Goal: Task Accomplishment & Management: Complete application form

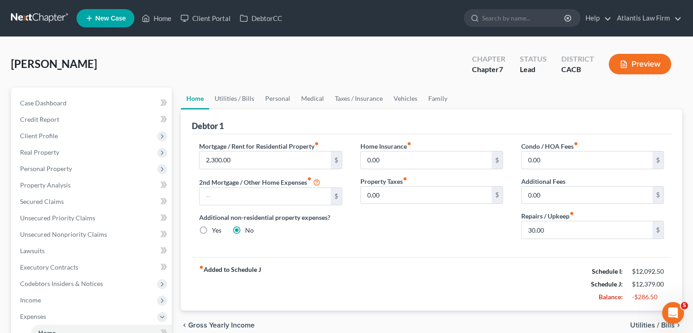
click at [57, 19] on link at bounding box center [40, 18] width 58 height 16
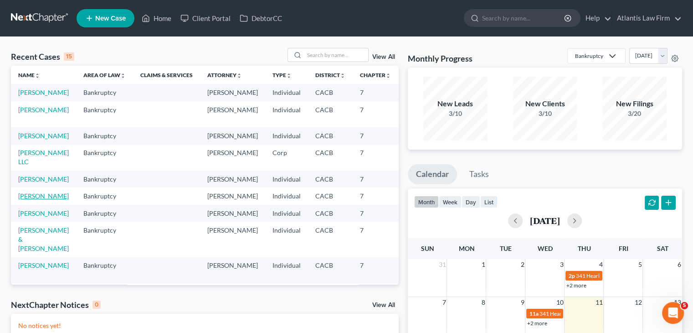
click at [31, 200] on link "Romero, Naomi" at bounding box center [43, 196] width 51 height 8
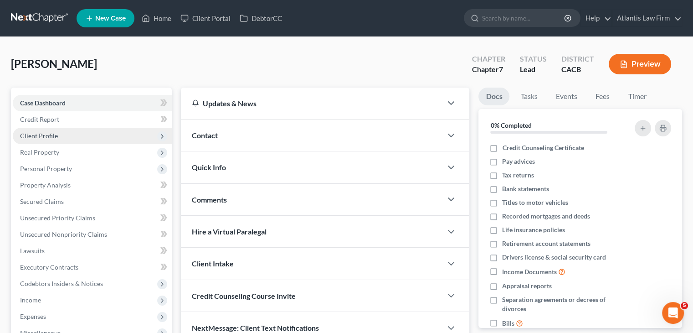
click at [47, 135] on span "Client Profile" at bounding box center [39, 136] width 38 height 8
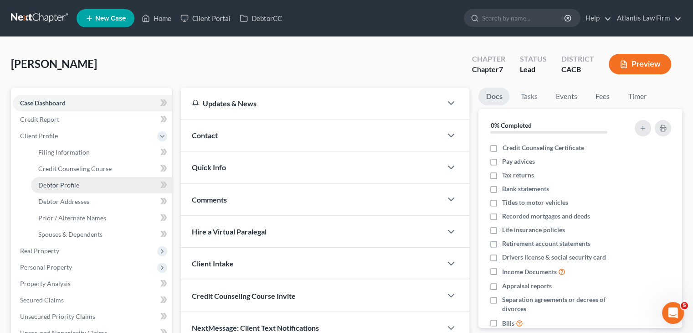
click at [55, 184] on span "Debtor Profile" at bounding box center [58, 185] width 41 height 8
select select "0"
select select "2"
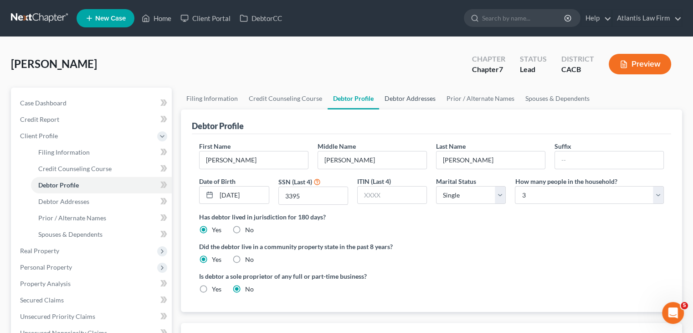
click at [421, 101] on link "Debtor Addresses" at bounding box center [410, 98] width 62 height 22
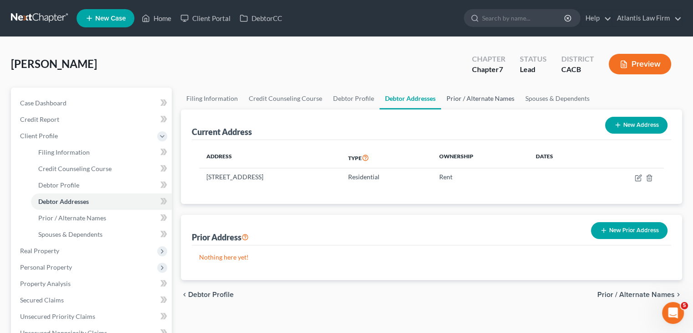
click at [455, 102] on link "Prior / Alternate Names" at bounding box center [480, 98] width 79 height 22
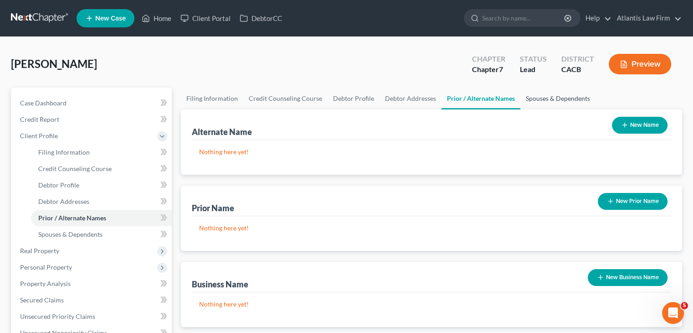
click at [528, 99] on link "Spouses & Dependents" at bounding box center [557, 98] width 75 height 22
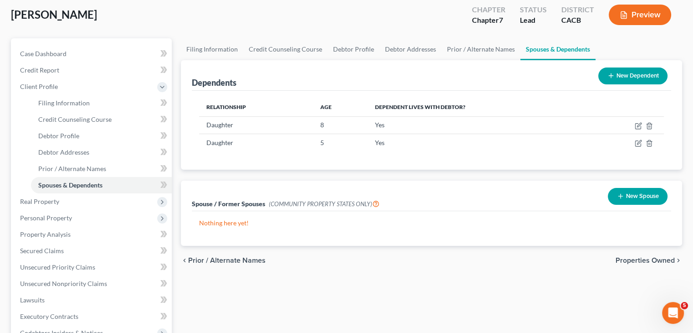
scroll to position [46, 0]
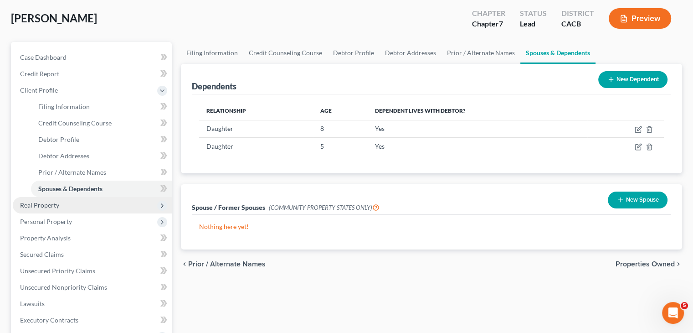
click at [46, 206] on span "Real Property" at bounding box center [39, 205] width 39 height 8
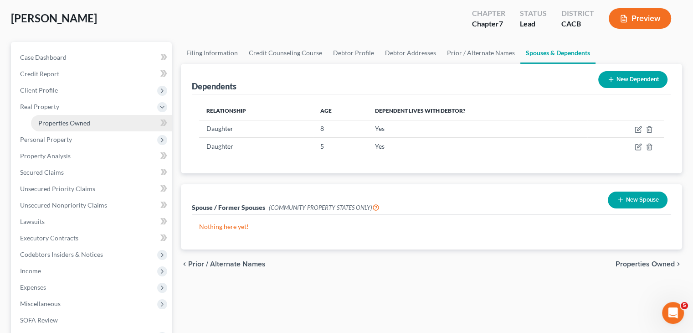
click at [69, 121] on span "Properties Owned" at bounding box center [64, 123] width 52 height 8
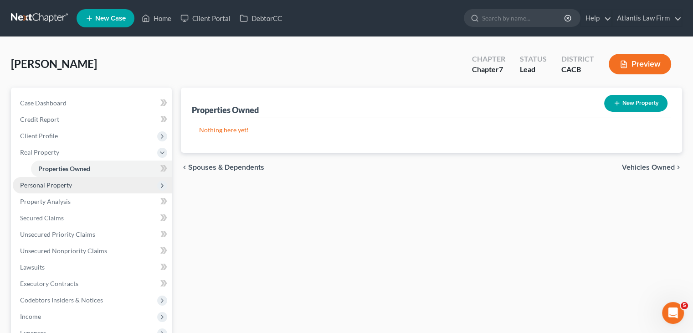
click at [71, 183] on span "Personal Property" at bounding box center [92, 185] width 159 height 16
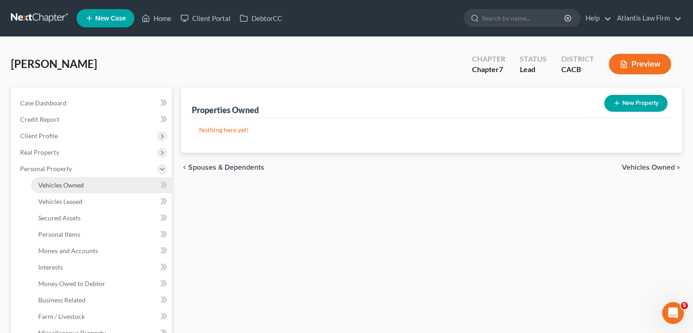
click at [95, 189] on link "Vehicles Owned" at bounding box center [101, 185] width 141 height 16
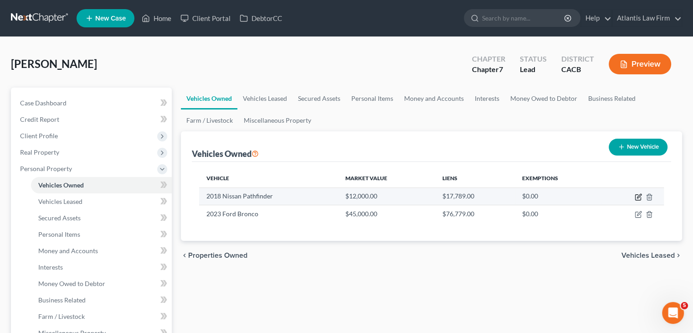
drag, startPoint x: 637, startPoint y: 196, endPoint x: 632, endPoint y: 202, distance: 7.8
click at [636, 196] on icon "button" at bounding box center [638, 196] width 7 height 7
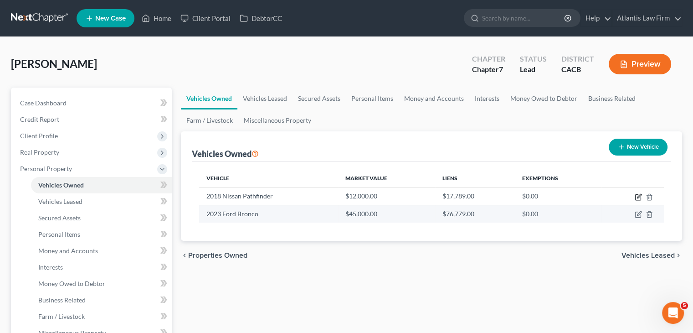
select select "0"
select select "8"
select select "0"
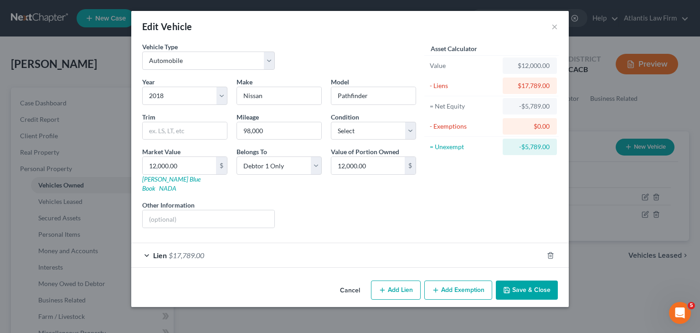
click at [148, 246] on div "Lien $17,789.00" at bounding box center [337, 255] width 412 height 24
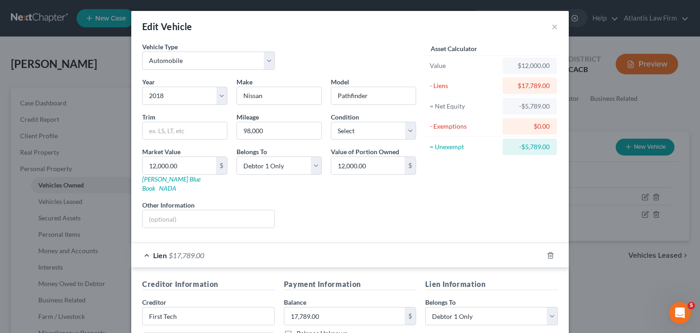
scroll to position [179, 0]
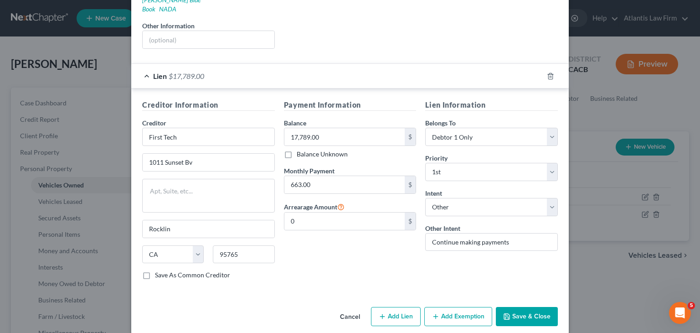
click at [525, 307] on button "Save & Close" at bounding box center [527, 316] width 62 height 19
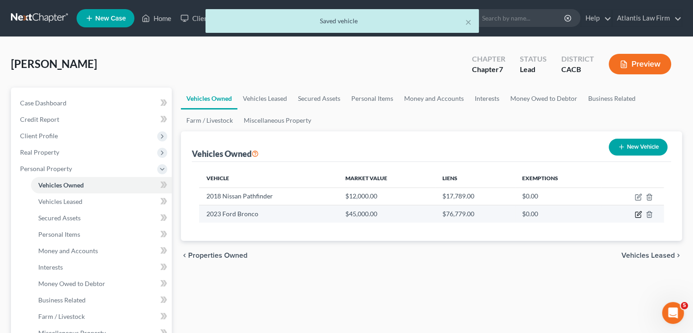
click at [638, 215] on icon "button" at bounding box center [639, 213] width 4 height 4
select select "0"
select select "3"
select select "2"
select select "0"
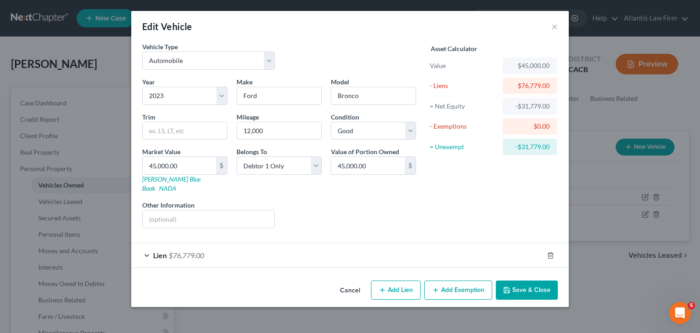
click at [146, 245] on div "Lien $76,779.00" at bounding box center [337, 255] width 412 height 24
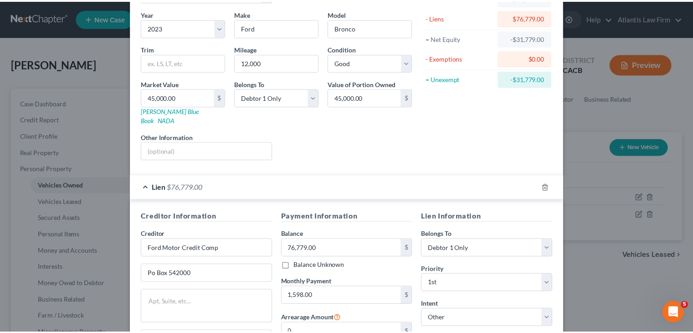
scroll to position [0, 0]
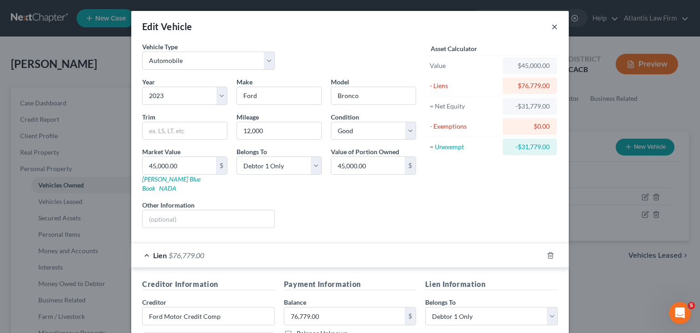
click at [552, 28] on button "×" at bounding box center [554, 26] width 6 height 11
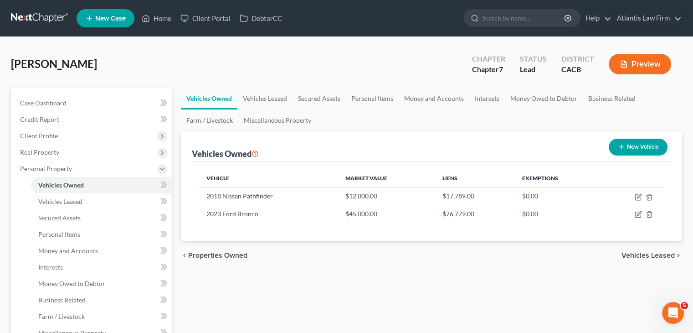
scroll to position [182, 0]
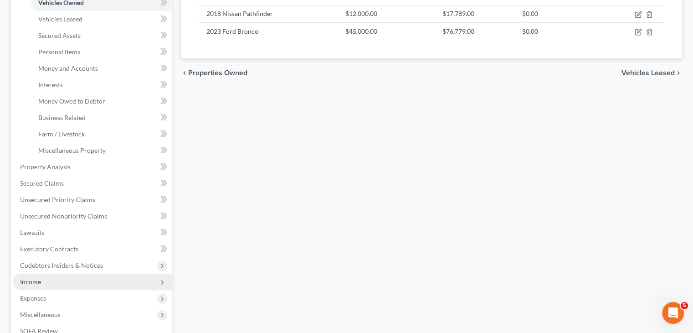
click at [31, 282] on span "Income" at bounding box center [30, 281] width 21 height 8
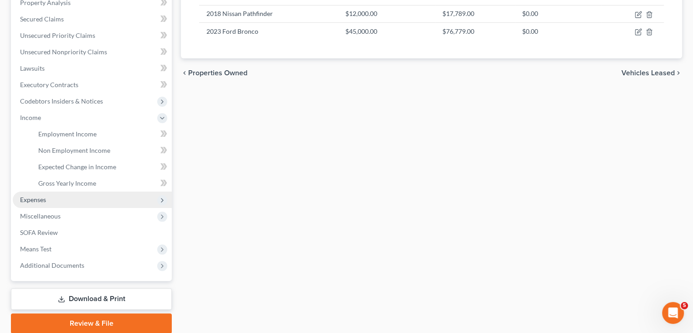
click at [50, 203] on span "Expenses" at bounding box center [92, 199] width 159 height 16
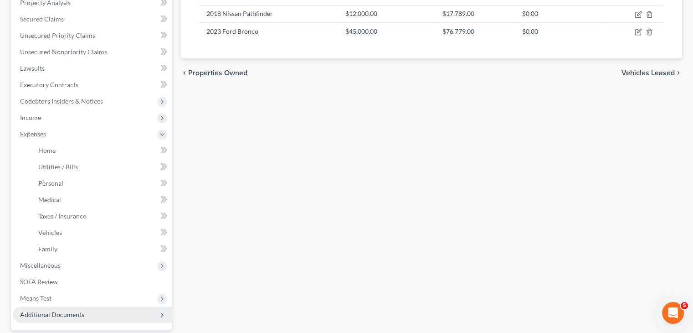
scroll to position [266, 0]
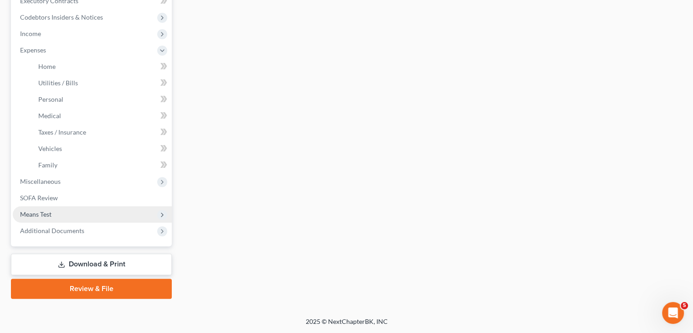
click at [51, 217] on span "Means Test" at bounding box center [35, 214] width 31 height 8
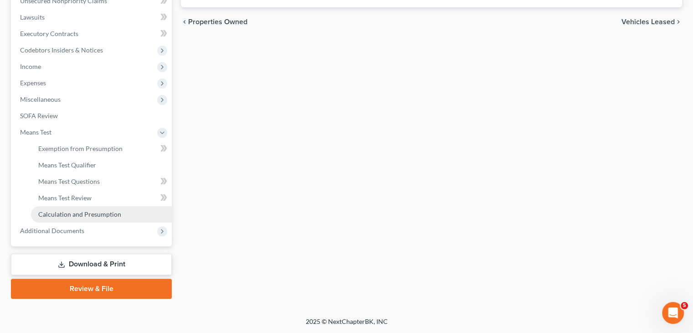
click at [67, 215] on span "Calculation and Presumption" at bounding box center [79, 214] width 83 height 8
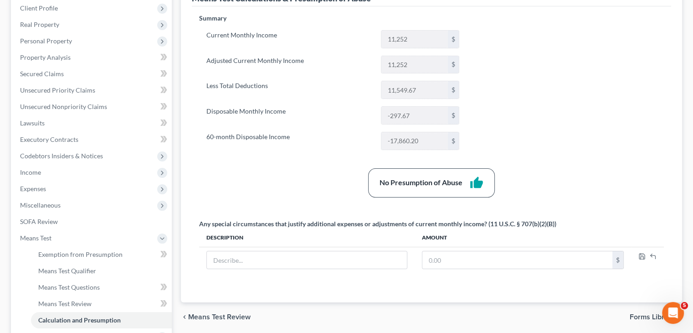
scroll to position [182, 0]
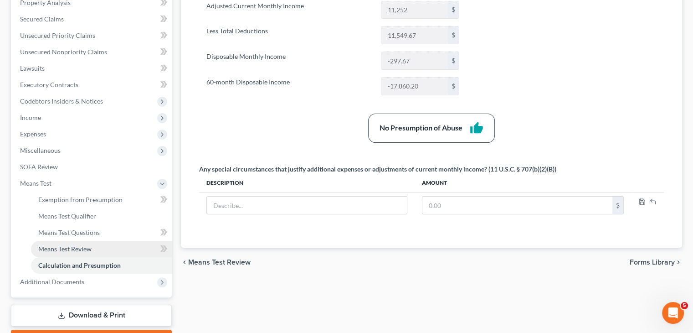
click at [67, 249] on span "Means Test Review" at bounding box center [64, 249] width 53 height 8
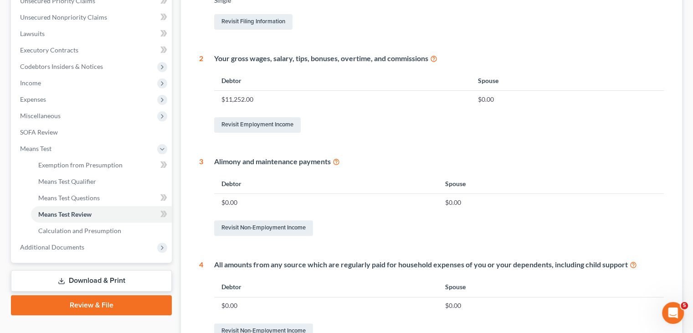
scroll to position [228, 0]
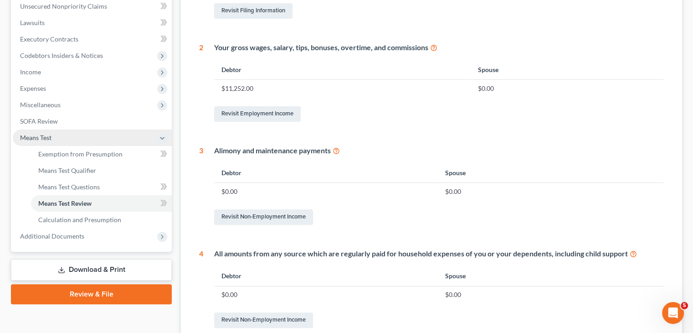
click at [55, 135] on span "Means Test" at bounding box center [92, 137] width 159 height 16
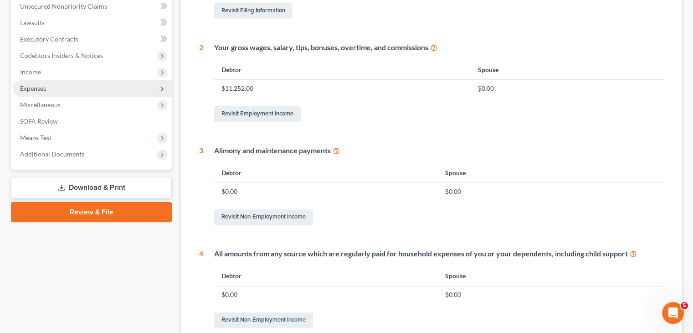
click at [47, 90] on span "Expenses" at bounding box center [92, 88] width 159 height 16
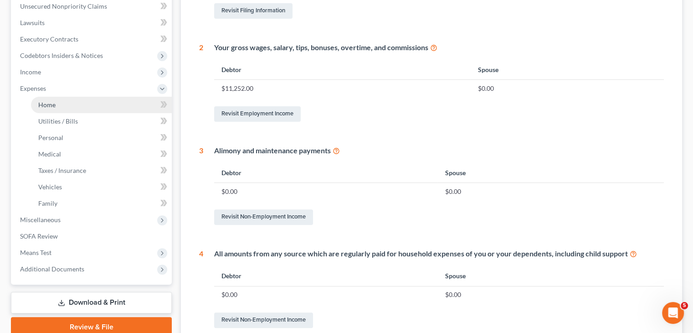
click at [51, 101] on span "Home" at bounding box center [46, 105] width 17 height 8
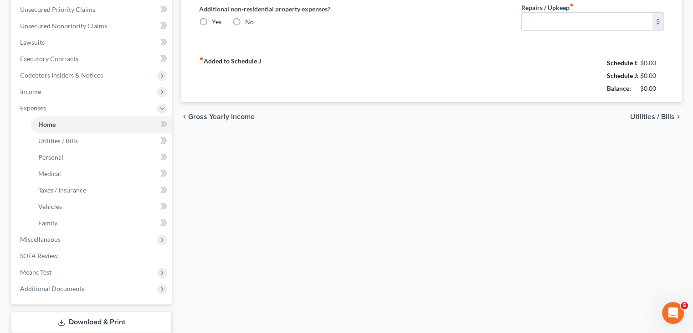
type input "3,700.00"
type input "0.00"
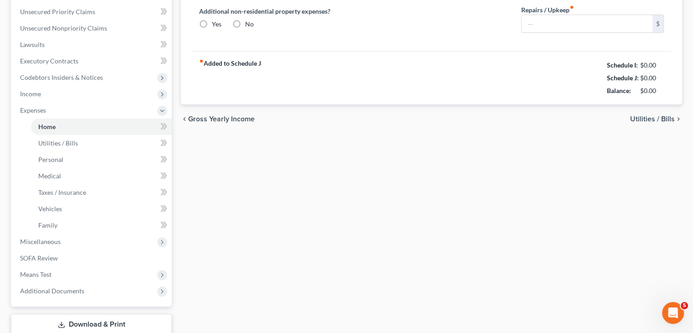
radio input "true"
type input "0.00"
type input "98.00"
type input "0.00"
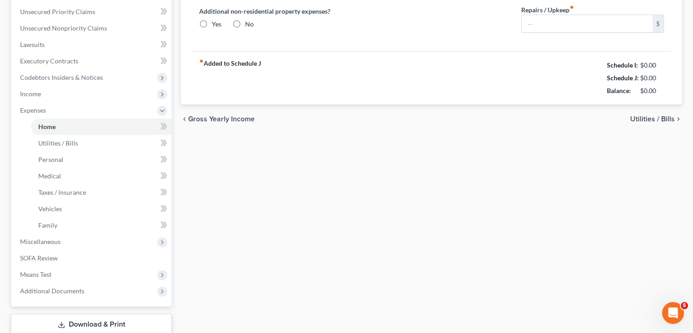
type input "35.00"
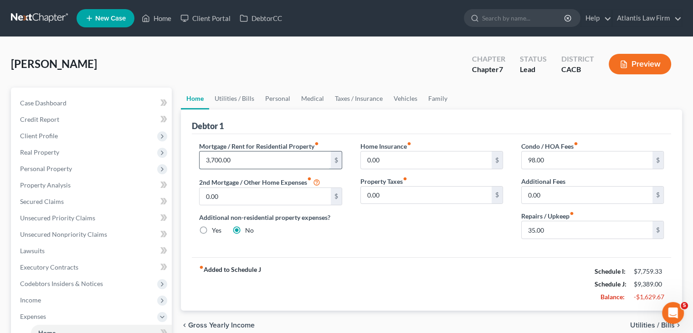
click at [245, 163] on input "3,700.00" at bounding box center [265, 159] width 131 height 17
type input "3,600"
click at [233, 102] on link "Utilities / Bills" at bounding box center [234, 98] width 51 height 22
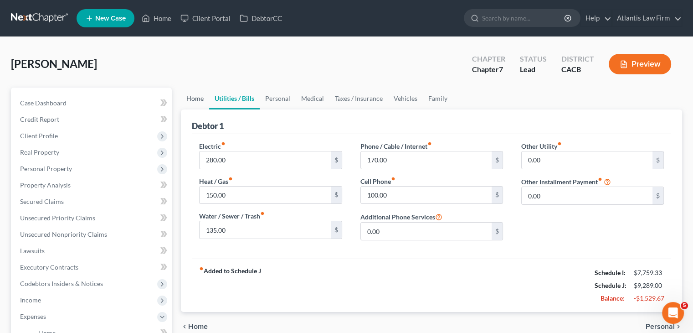
click at [193, 98] on link "Home" at bounding box center [195, 98] width 28 height 22
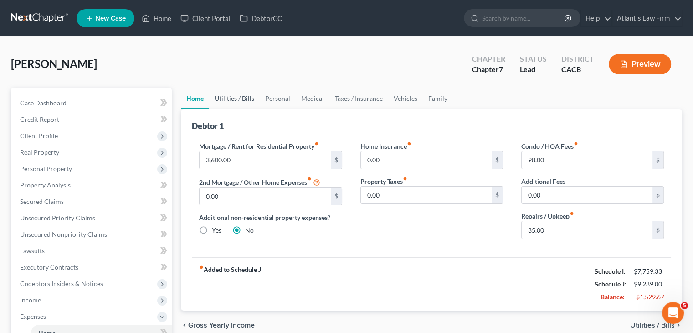
click at [241, 97] on link "Utilities / Bills" at bounding box center [234, 98] width 51 height 22
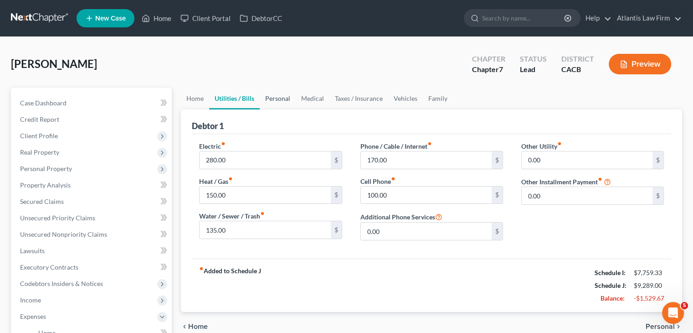
click at [268, 97] on link "Personal" at bounding box center [278, 98] width 36 height 22
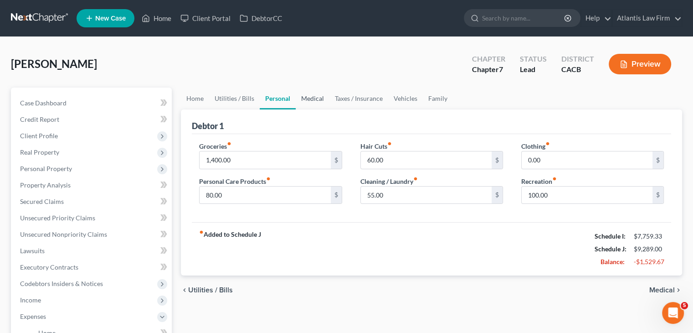
click at [311, 98] on link "Medical" at bounding box center [313, 98] width 34 height 22
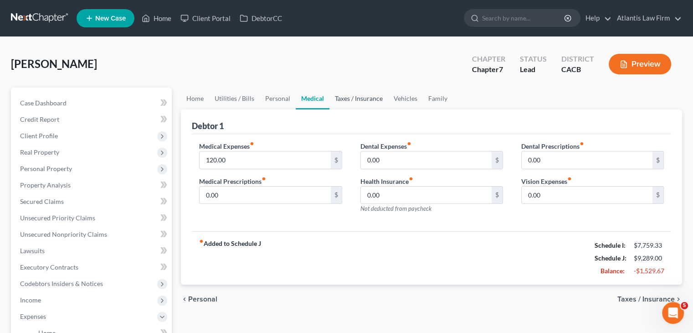
click at [342, 101] on link "Taxes / Insurance" at bounding box center [358, 98] width 59 height 22
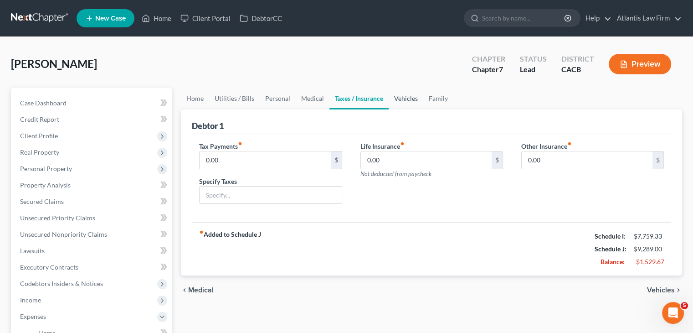
click at [396, 102] on link "Vehicles" at bounding box center [406, 98] width 35 height 22
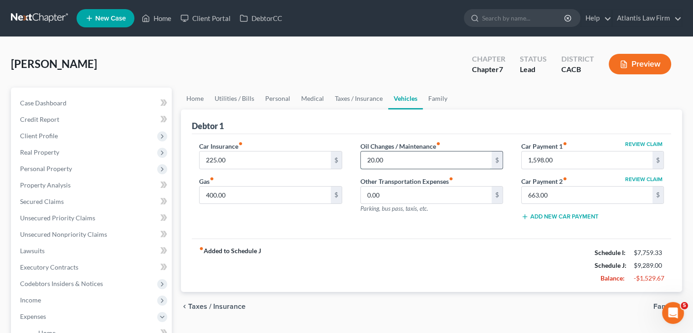
click at [394, 157] on input "20.00" at bounding box center [426, 159] width 131 height 17
type input "45"
click at [287, 198] on input "400.00" at bounding box center [265, 194] width 131 height 17
type input "3"
type input "400"
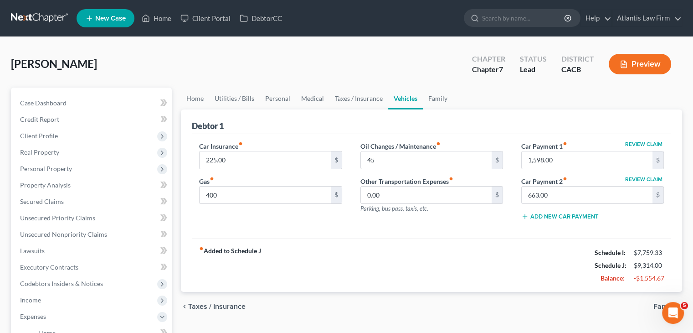
click at [479, 217] on div "Oil Changes / Maintenance fiber_manual_record 45 $ Other Transportation Expense…" at bounding box center [431, 184] width 161 height 87
click at [194, 102] on link "Home" at bounding box center [195, 98] width 28 height 22
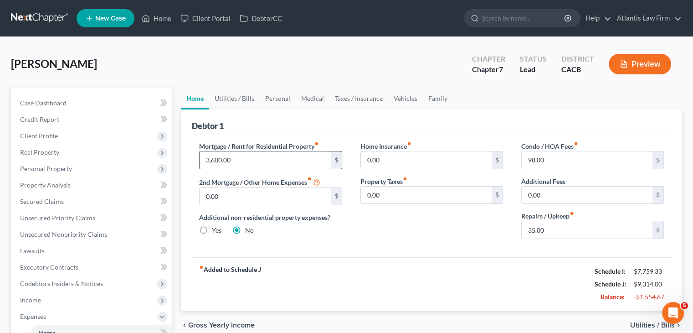
click at [246, 163] on input "3,600.00" at bounding box center [265, 159] width 131 height 17
type input "3,708"
click at [415, 229] on div "Home Insurance fiber_manual_record 0.00 $ Property Taxes fiber_manual_record 0.…" at bounding box center [431, 193] width 161 height 105
click at [584, 163] on input "98.00" at bounding box center [587, 159] width 131 height 17
type input "0"
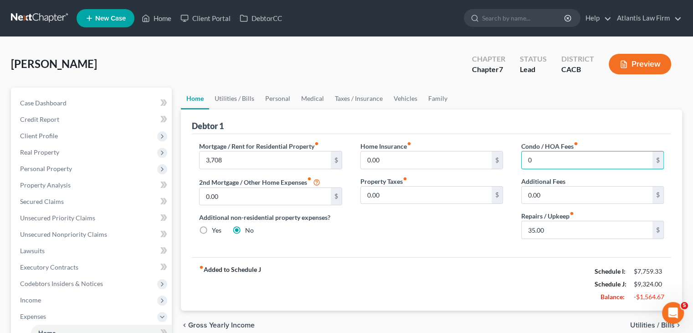
click at [425, 68] on div "Romero, Naomi Upgraded Chapter Chapter 7 Status Lead District CACB Preview" at bounding box center [346, 68] width 671 height 40
click at [453, 235] on div "Home Insurance fiber_manual_record 0.00 $ Property Taxes fiber_manual_record 0.…" at bounding box center [431, 193] width 161 height 105
click at [241, 100] on link "Utilities / Bills" at bounding box center [234, 98] width 51 height 22
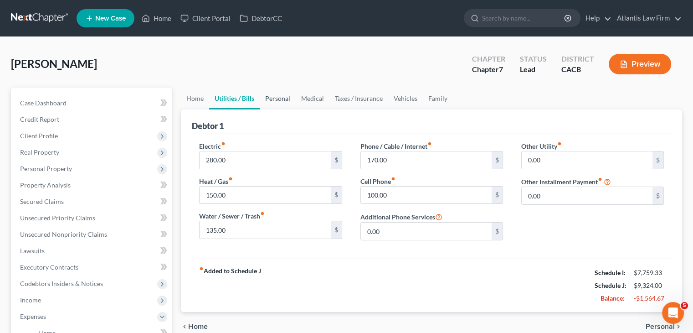
click at [282, 102] on link "Personal" at bounding box center [278, 98] width 36 height 22
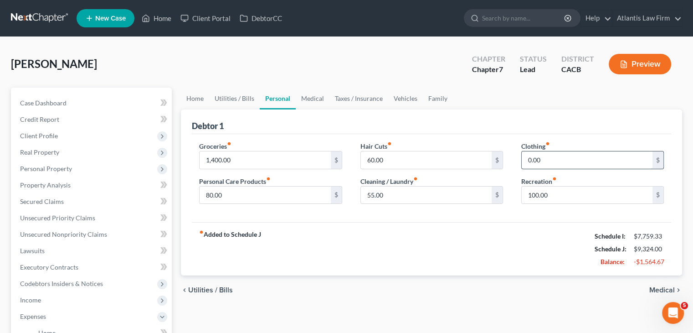
click at [554, 162] on input "0.00" at bounding box center [587, 159] width 131 height 17
type input "50"
click at [314, 103] on link "Medical" at bounding box center [313, 98] width 34 height 22
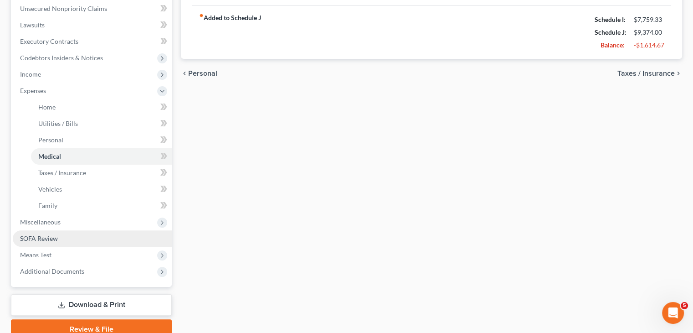
scroll to position [266, 0]
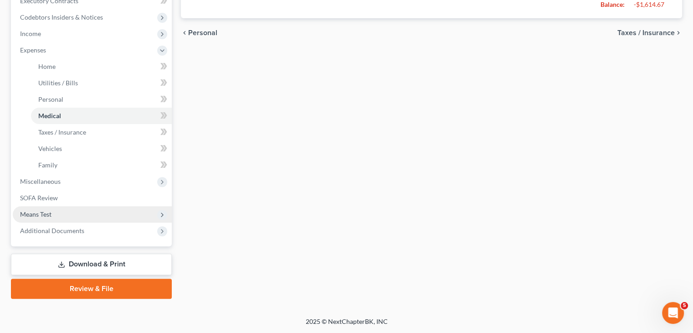
click at [48, 216] on span "Means Test" at bounding box center [35, 214] width 31 height 8
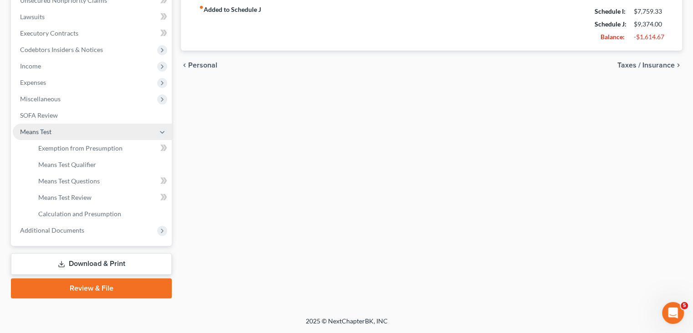
scroll to position [233, 0]
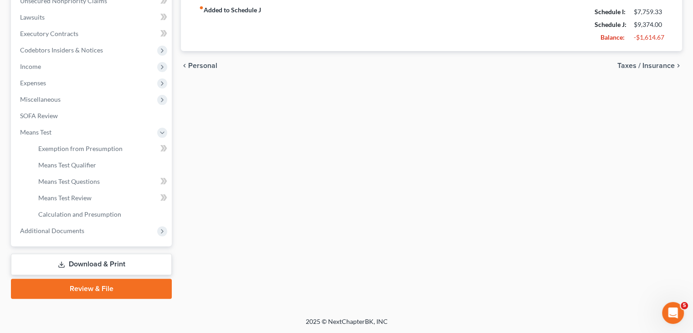
click at [272, 206] on div "Home Utilities / Bills Personal Medical Taxes / Insurance Vehicles Family Debto…" at bounding box center [431, 76] width 510 height 444
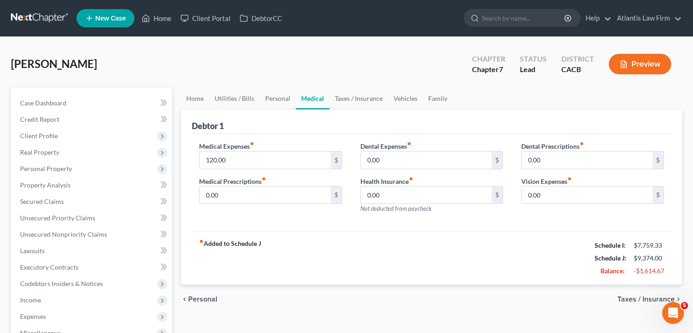
scroll to position [137, 0]
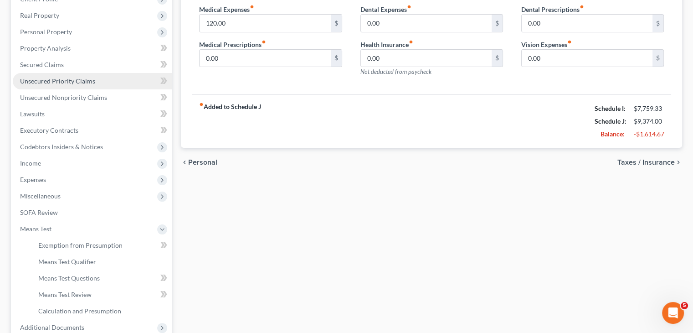
click at [51, 86] on link "Unsecured Priority Claims" at bounding box center [92, 81] width 159 height 16
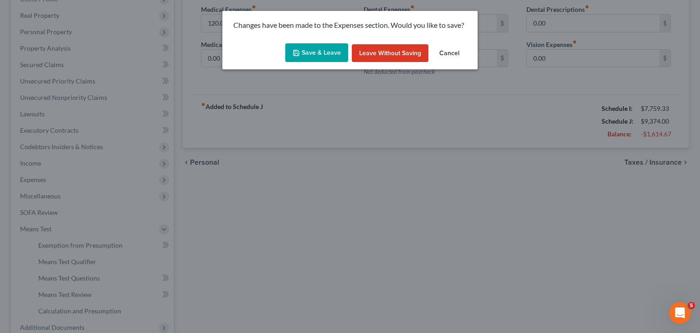
click at [339, 52] on button "Save & Leave" at bounding box center [316, 52] width 63 height 19
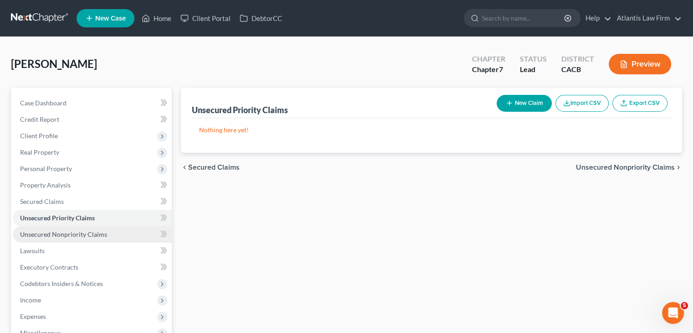
click at [63, 238] on link "Unsecured Nonpriority Claims" at bounding box center [92, 234] width 159 height 16
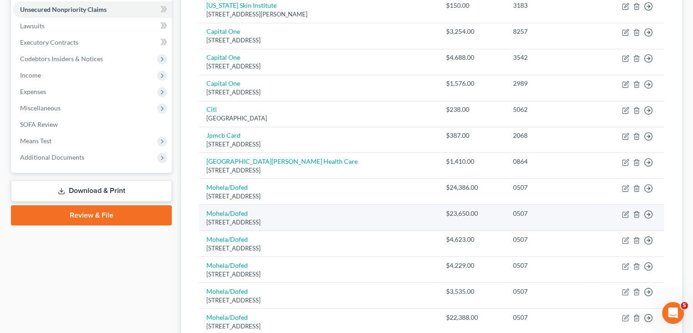
scroll to position [88, 0]
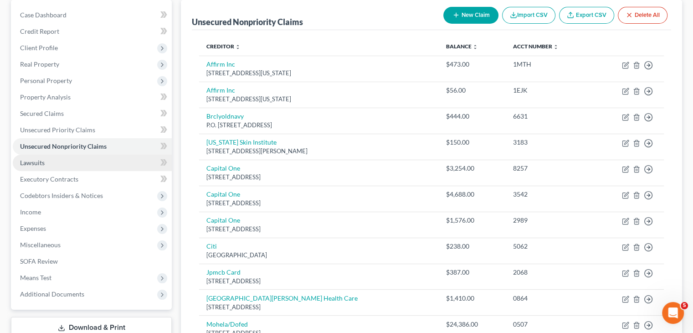
click at [40, 164] on span "Lawsuits" at bounding box center [32, 163] width 25 height 8
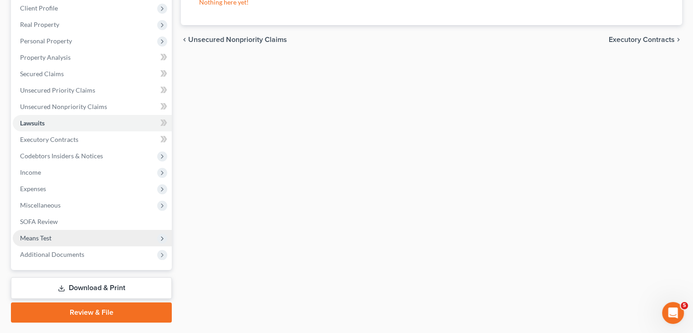
scroll to position [137, 0]
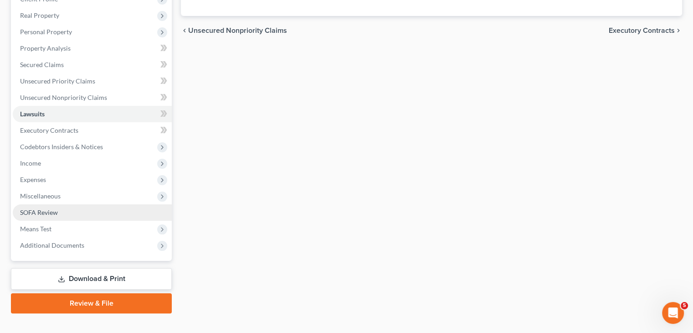
click at [78, 214] on link "SOFA Review" at bounding box center [92, 212] width 159 height 16
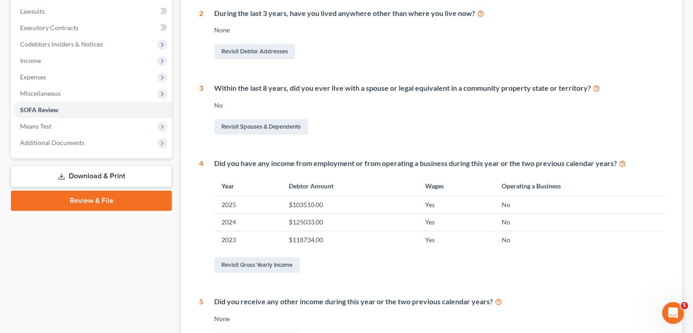
scroll to position [78, 0]
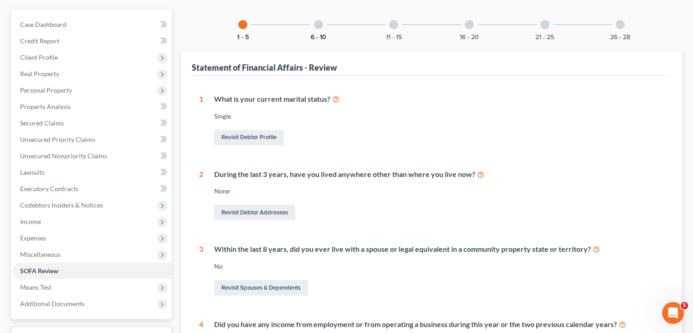
click at [323, 34] on button "6 - 10" at bounding box center [318, 37] width 15 height 6
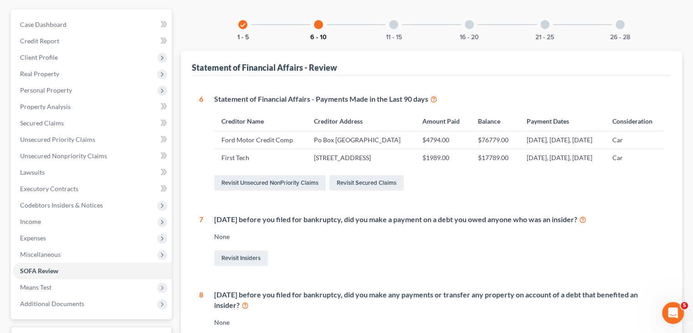
scroll to position [0, 0]
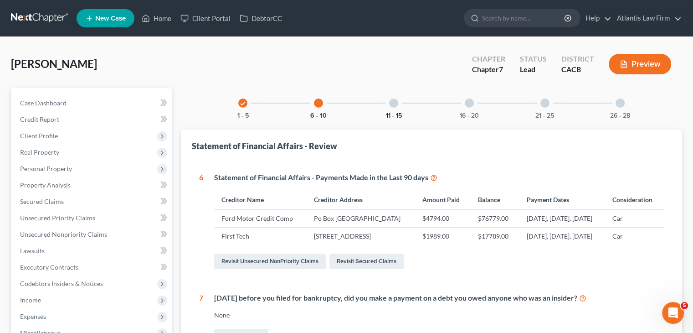
click at [395, 114] on button "11 - 15" at bounding box center [394, 116] width 16 height 6
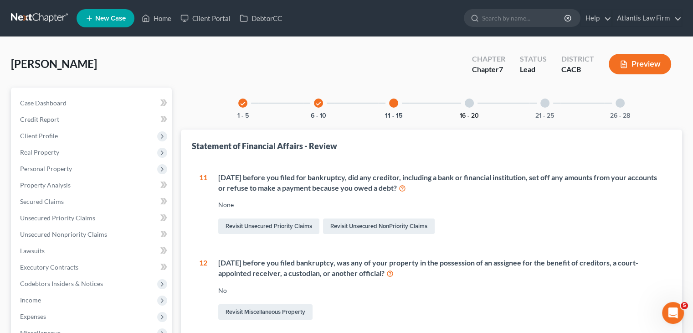
click at [465, 116] on button "16 - 20" at bounding box center [469, 116] width 19 height 6
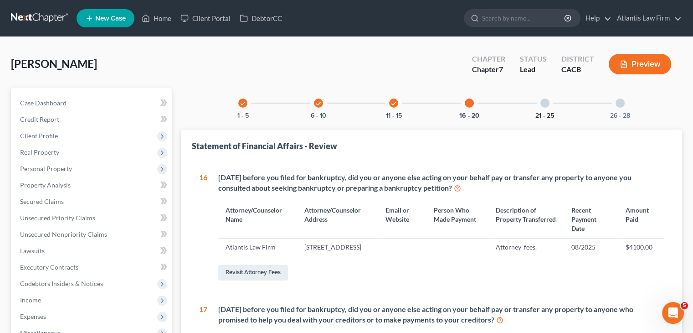
click at [539, 115] on button "21 - 25" at bounding box center [544, 116] width 19 height 6
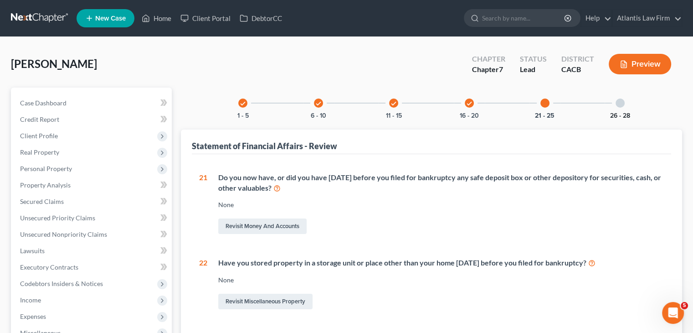
click at [615, 117] on button "26 - 28" at bounding box center [620, 116] width 20 height 6
